Goal: Task Accomplishment & Management: Manage account settings

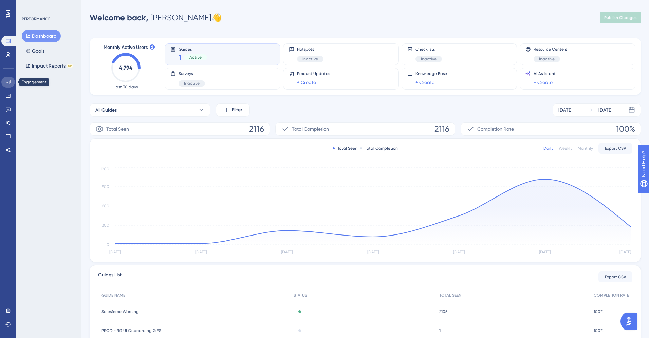
click at [7, 83] on icon at bounding box center [8, 82] width 4 height 4
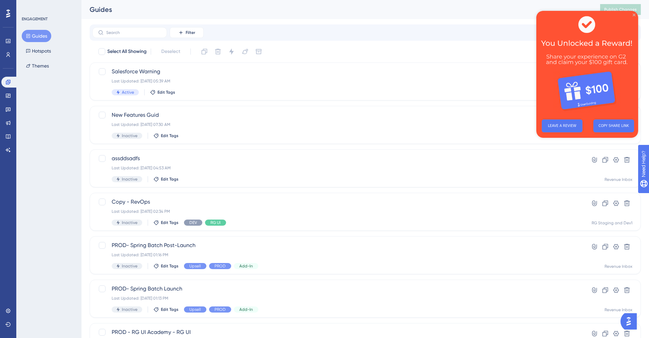
click at [635, 15] on icon "Close Preview" at bounding box center [634, 15] width 3 height 3
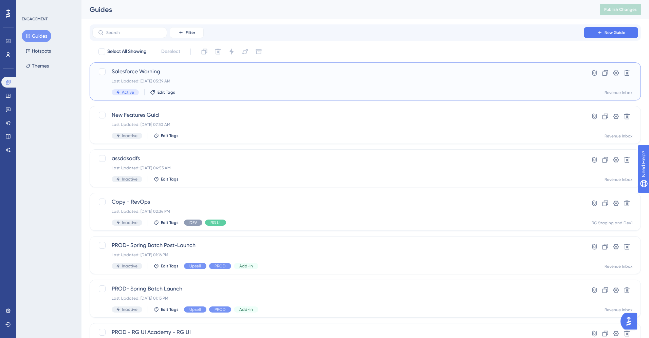
click at [184, 71] on span "Salesforce Warning" at bounding box center [338, 72] width 453 height 8
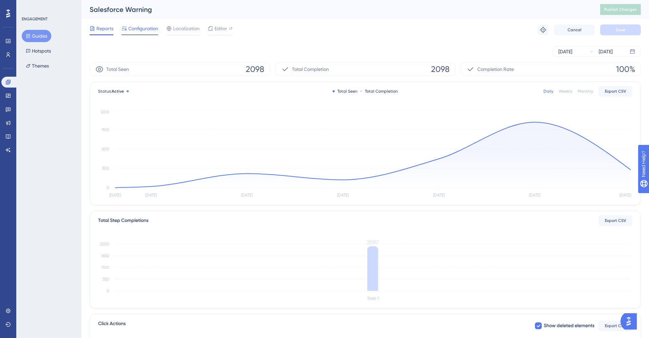
click at [143, 26] on span "Configuration" at bounding box center [143, 28] width 30 height 8
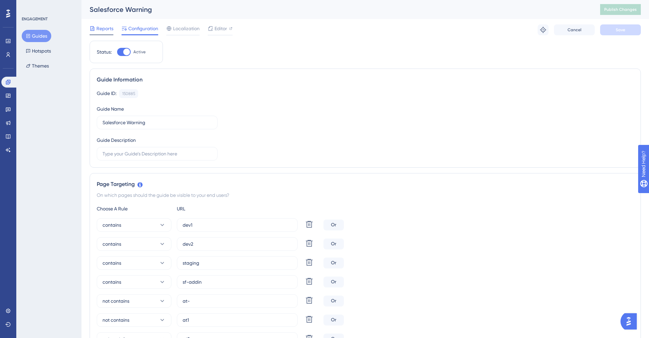
click at [107, 30] on span "Reports" at bounding box center [104, 28] width 17 height 8
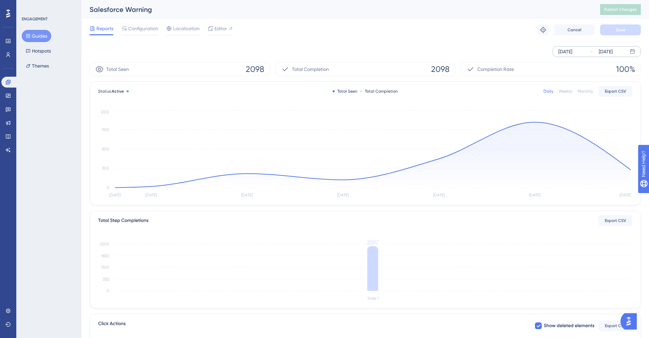
click at [588, 53] on div "[DATE] [DATE]" at bounding box center [597, 51] width 88 height 11
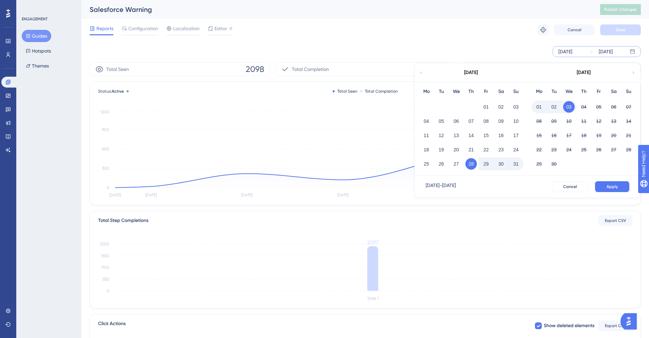
click at [476, 37] on div "Reports Configuration Localization Editor Troubleshoot Cancel Save" at bounding box center [366, 30] width 552 height 22
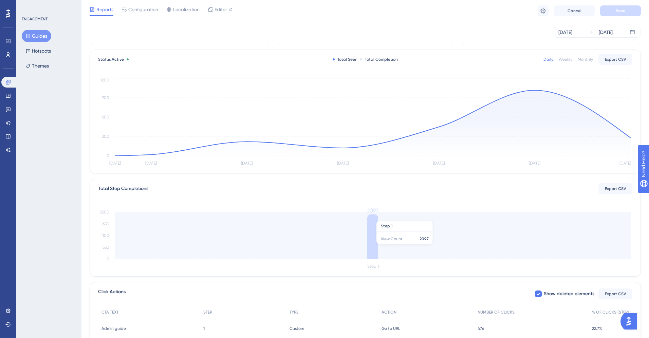
scroll to position [92, 0]
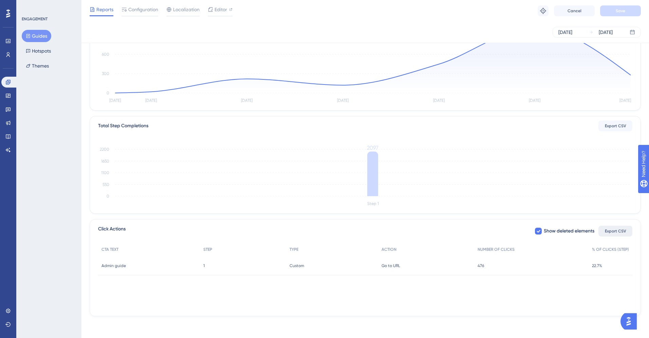
click at [623, 230] on span "Export CSV" at bounding box center [615, 231] width 21 height 5
click at [111, 266] on span "Admin guide" at bounding box center [114, 265] width 24 height 5
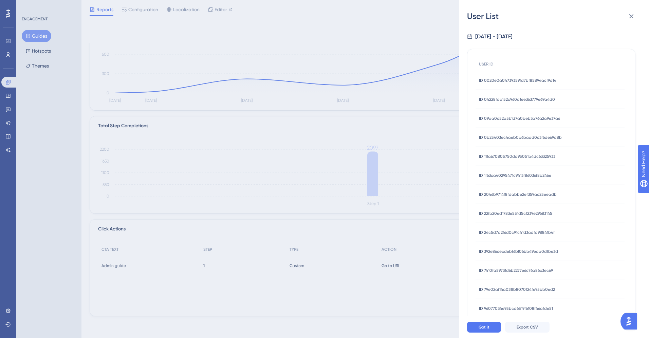
scroll to position [165, 0]
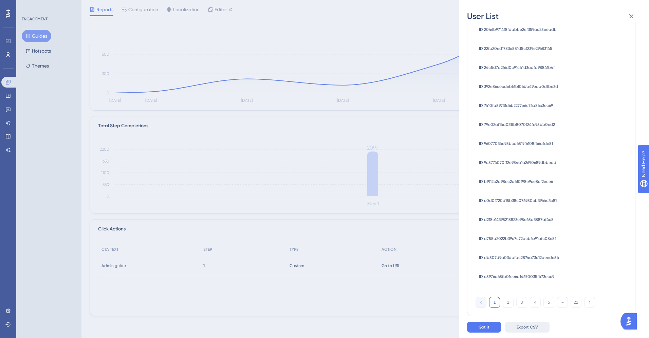
click at [529, 328] on span "Export CSV" at bounding box center [527, 327] width 21 height 5
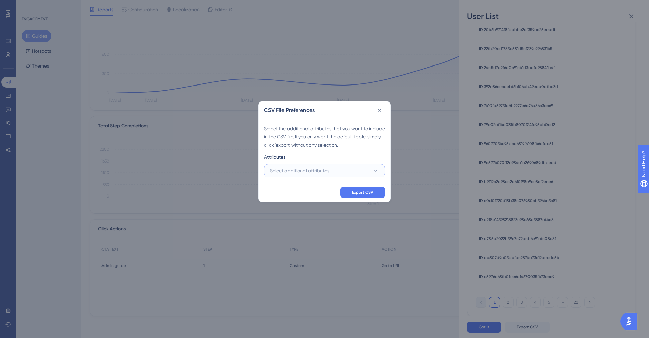
click at [360, 172] on button "Select additional attributes" at bounding box center [324, 171] width 121 height 14
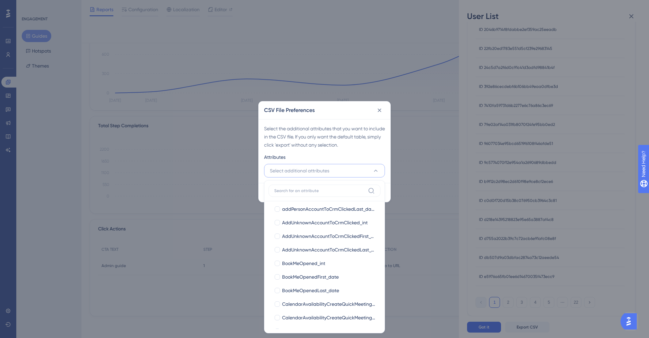
scroll to position [208, 0]
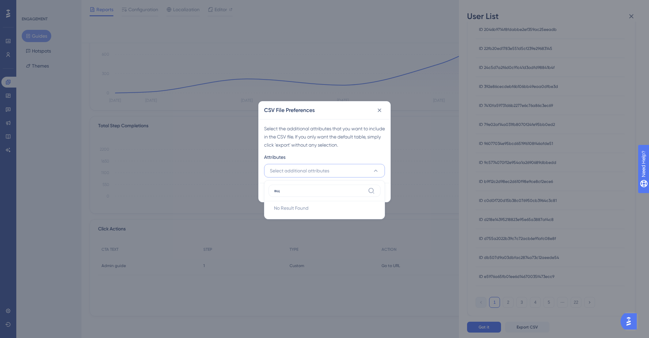
type input "в"
type input "doma"
click at [278, 212] on div at bounding box center [277, 212] width 5 height 5
checkbox input "true"
click at [280, 192] on input "doma" at bounding box center [319, 190] width 91 height 5
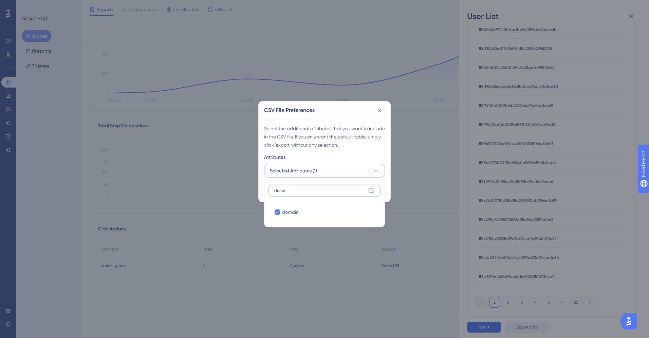
click at [280, 192] on input "doma" at bounding box center [319, 190] width 91 height 5
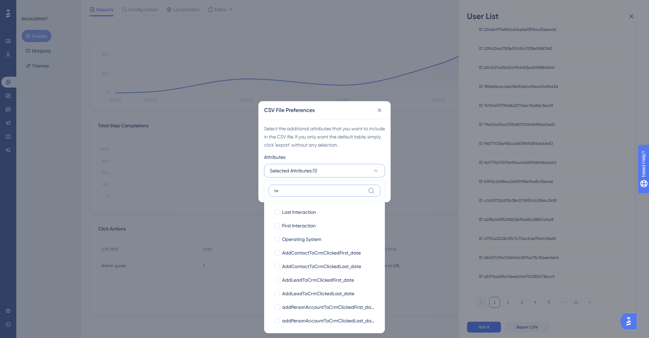
type input "t"
type input "m"
type input "e"
click at [333, 139] on div "Select the additional attributes that you want to include in the CSV file. If y…" at bounding box center [324, 137] width 121 height 24
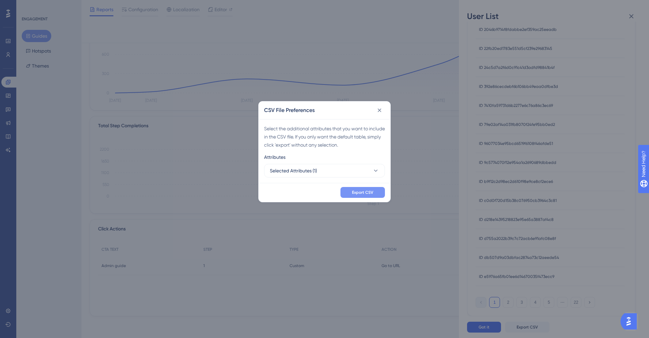
click at [363, 193] on span "Export CSV" at bounding box center [362, 192] width 21 height 5
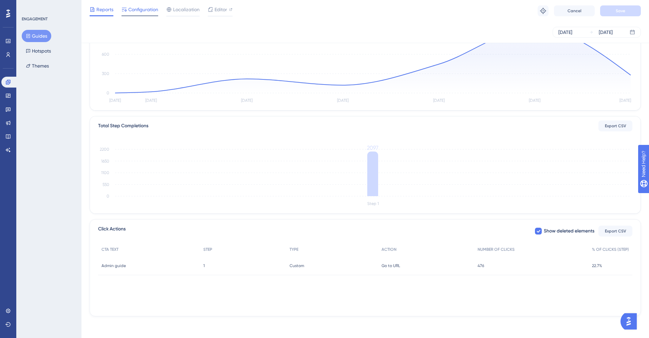
click at [142, 11] on span "Configuration" at bounding box center [143, 9] width 30 height 8
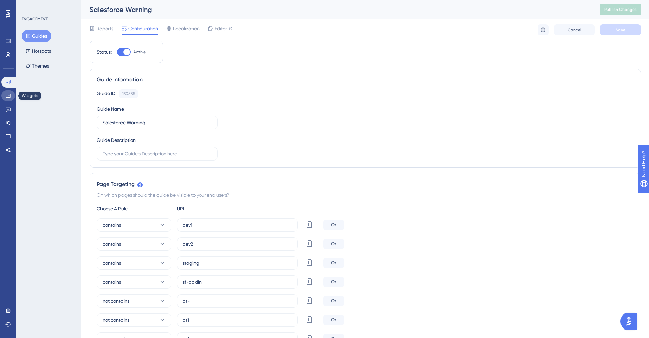
click at [4, 96] on link at bounding box center [8, 95] width 14 height 11
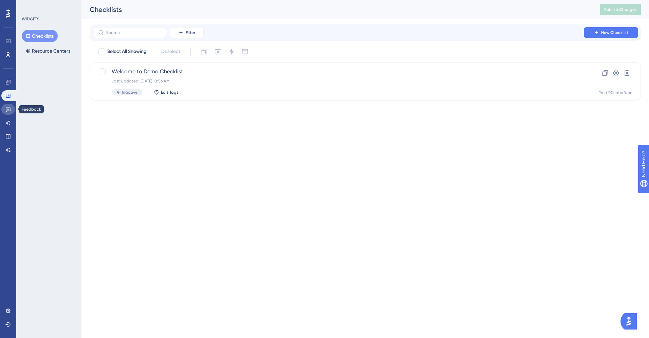
click at [7, 106] on link at bounding box center [8, 109] width 14 height 11
click at [9, 120] on link at bounding box center [8, 123] width 14 height 11
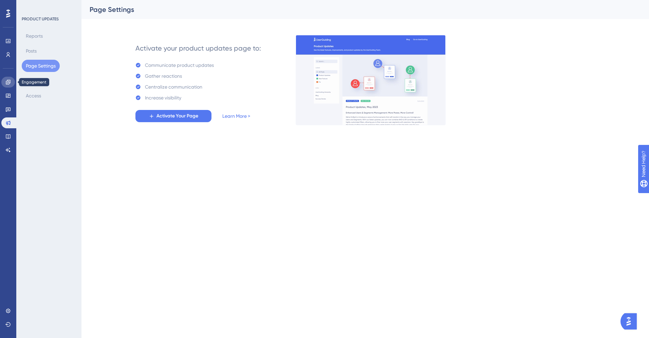
click at [11, 78] on link at bounding box center [8, 82] width 14 height 11
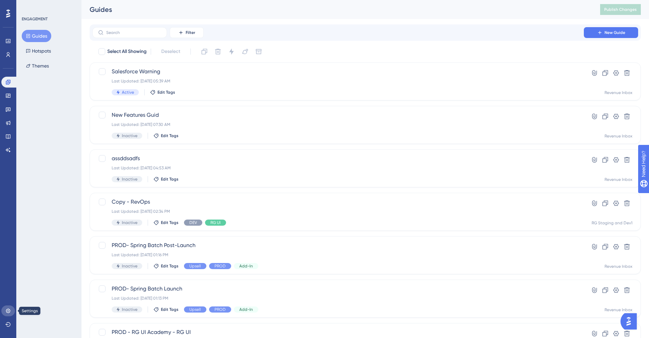
click at [9, 311] on icon at bounding box center [7, 310] width 5 height 5
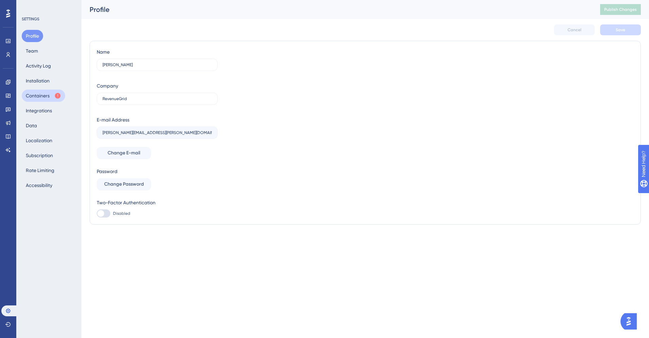
click at [43, 94] on button "Containers" at bounding box center [43, 96] width 43 height 12
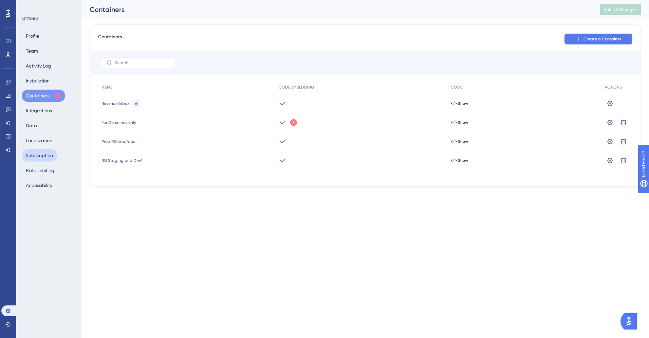
click at [43, 154] on button "Subscription" at bounding box center [39, 155] width 35 height 12
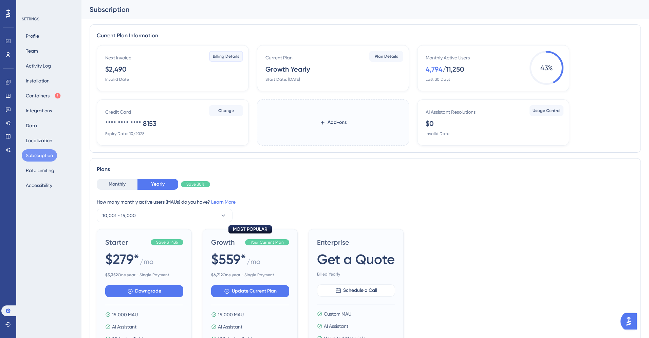
click at [231, 57] on span "Billing Details" at bounding box center [226, 56] width 26 height 5
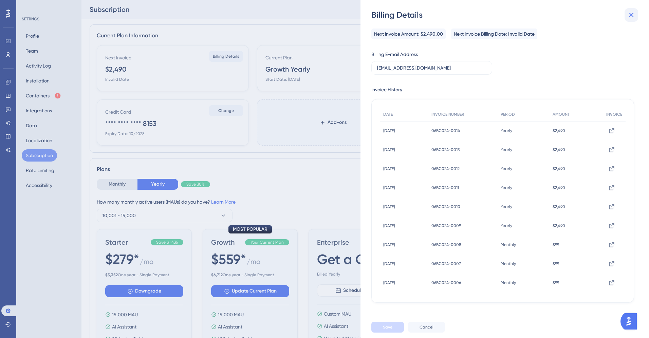
click at [633, 15] on icon at bounding box center [632, 15] width 8 height 8
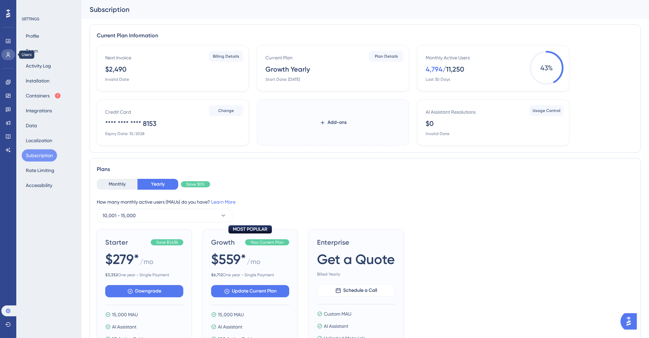
click at [10, 53] on icon at bounding box center [7, 54] width 5 height 5
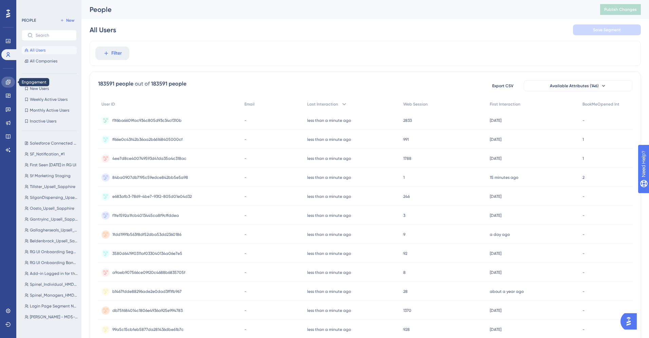
click at [7, 82] on icon at bounding box center [7, 81] width 5 height 5
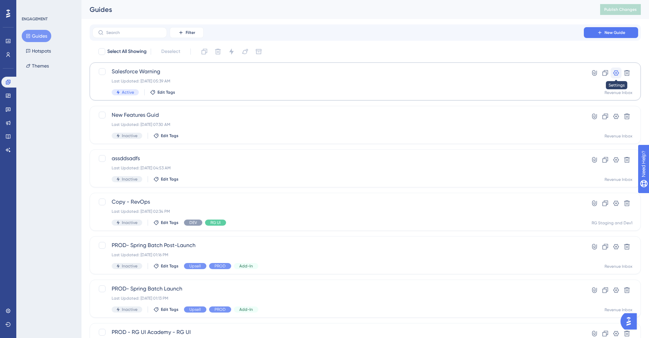
click at [618, 71] on icon at bounding box center [617, 72] width 6 height 5
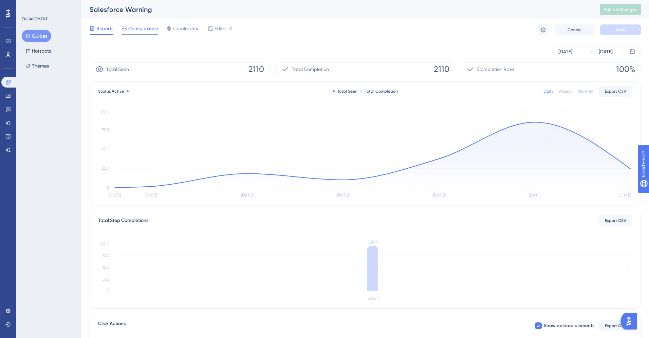
click at [138, 27] on span "Configuration" at bounding box center [143, 28] width 30 height 8
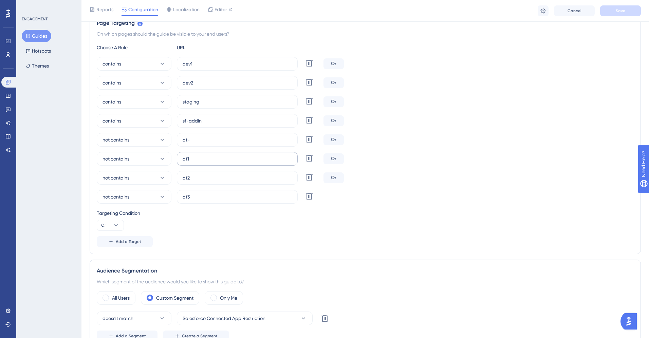
scroll to position [163, 0]
click at [211, 198] on input "at3" at bounding box center [237, 197] width 109 height 7
click at [253, 232] on div "Choose A Rule URL contains dev1 Delete Or contains dev2 Delete Or contains stag…" at bounding box center [365, 146] width 537 height 204
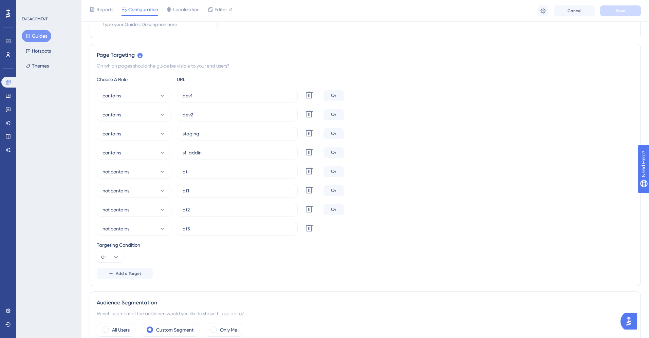
scroll to position [132, 0]
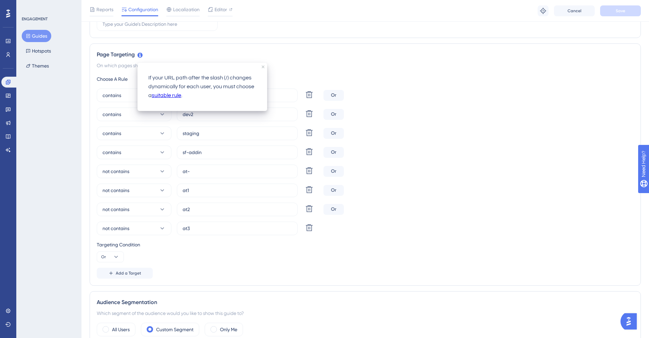
click at [169, 95] on link "suitable rule" at bounding box center [167, 95] width 30 height 9
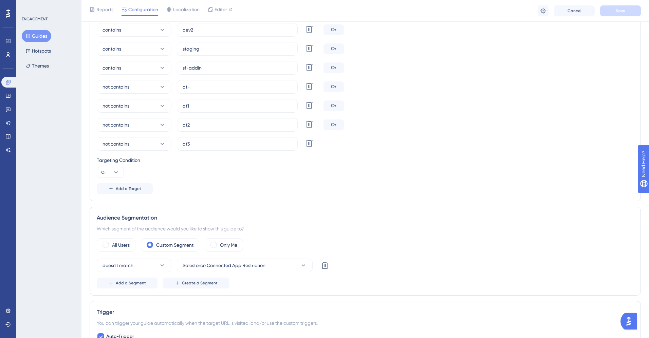
scroll to position [217, 0]
click at [162, 260] on button "doesn't match" at bounding box center [134, 265] width 75 height 14
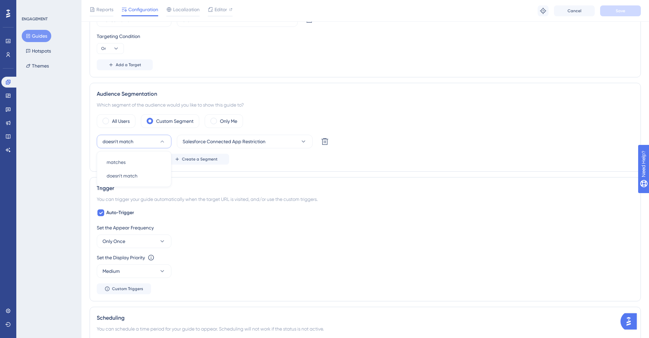
click at [61, 160] on div "ENGAGEMENT Guides Hotspots Themes" at bounding box center [48, 169] width 65 height 338
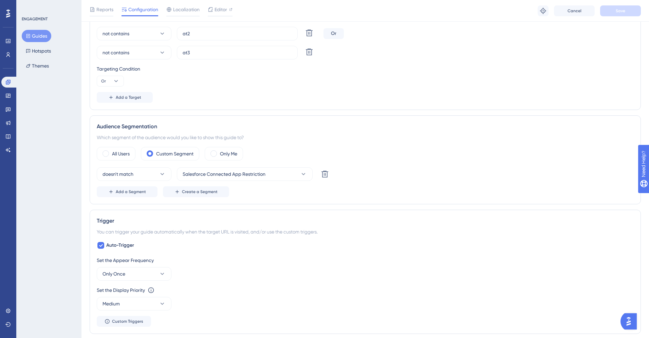
scroll to position [281, 0]
